Goal: Feedback & Contribution: Contribute content

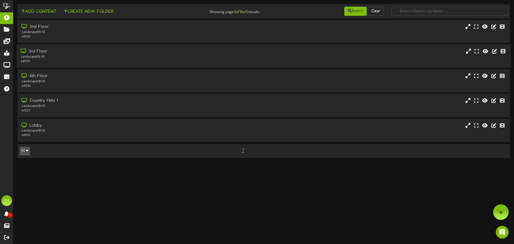
click at [144, 51] on div "3rd Floor" at bounding box center [120, 51] width 198 height 6
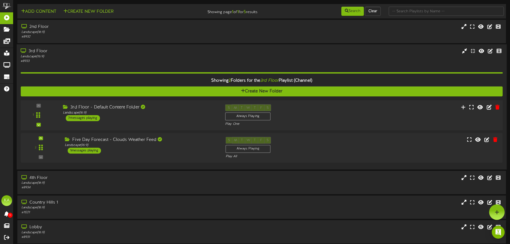
click at [204, 107] on div "3rd Floor - Default Content Folder" at bounding box center [140, 107] width 154 height 6
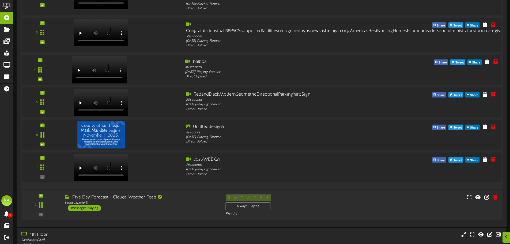
scroll to position [107, 0]
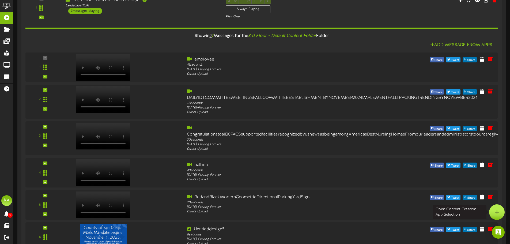
click at [496, 213] on icon at bounding box center [497, 212] width 5 height 5
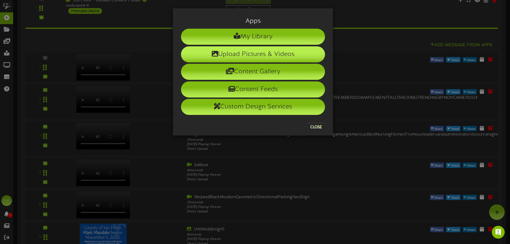
click at [261, 58] on li "Upload Pictures & Videos" at bounding box center [253, 54] width 144 height 16
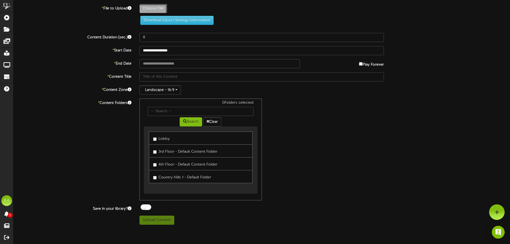
type input "**********"
type input "CopyofNFLMASTER11"
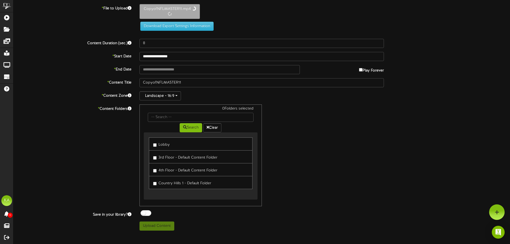
click at [166, 144] on label "Lobby" at bounding box center [161, 143] width 17 height 7
type input "76"
click at [169, 158] on label "3rd Floor - Default Content Folder" at bounding box center [185, 156] width 64 height 7
click at [169, 171] on label "4th Floor - Default Content Folder" at bounding box center [185, 168] width 64 height 7
click at [157, 225] on button "Upload Content" at bounding box center [156, 225] width 35 height 9
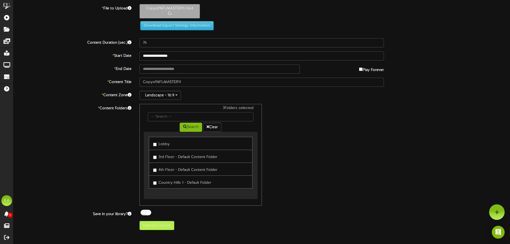
type input "**********"
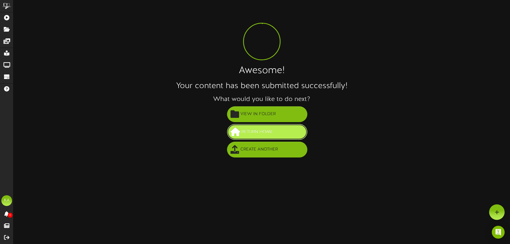
click at [256, 136] on span "Return Home" at bounding box center [257, 131] width 34 height 9
